Goal: Navigation & Orientation: Find specific page/section

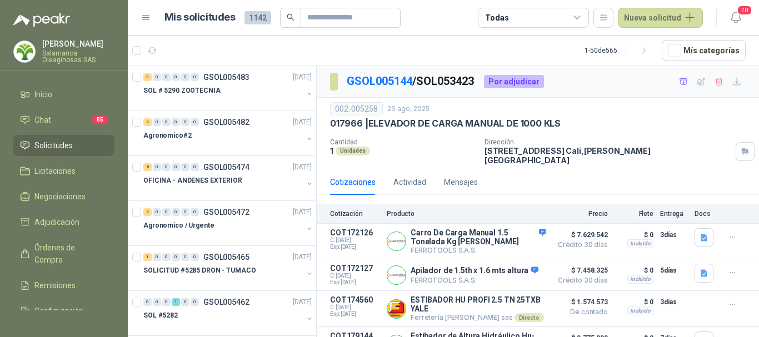
scroll to position [27, 0]
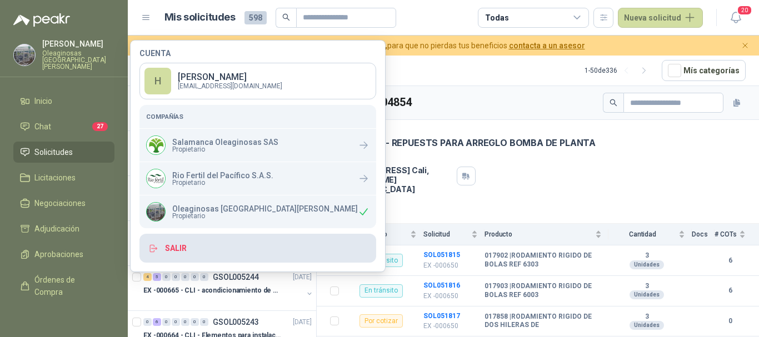
scroll to position [5, 0]
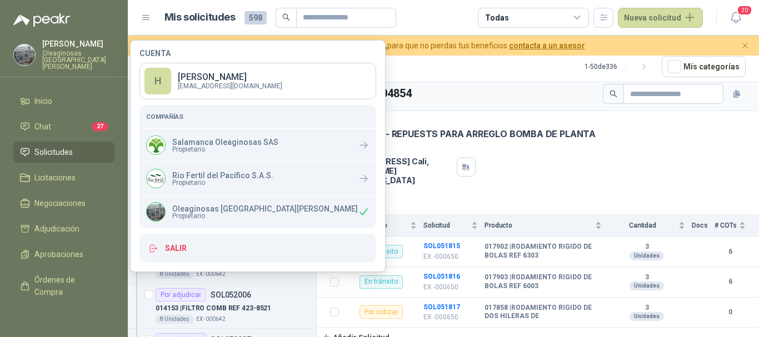
drag, startPoint x: 182, startPoint y: 244, endPoint x: 213, endPoint y: 221, distance: 38.9
click at [182, 243] on button "Salir" at bounding box center [257, 248] width 237 height 29
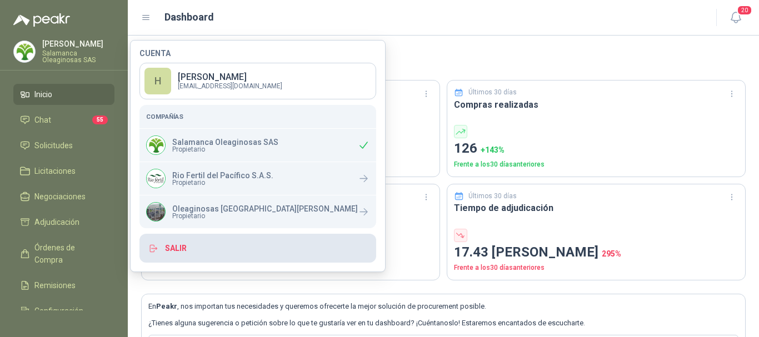
click at [178, 246] on button "Salir" at bounding box center [257, 248] width 237 height 29
